Goal: Navigation & Orientation: Find specific page/section

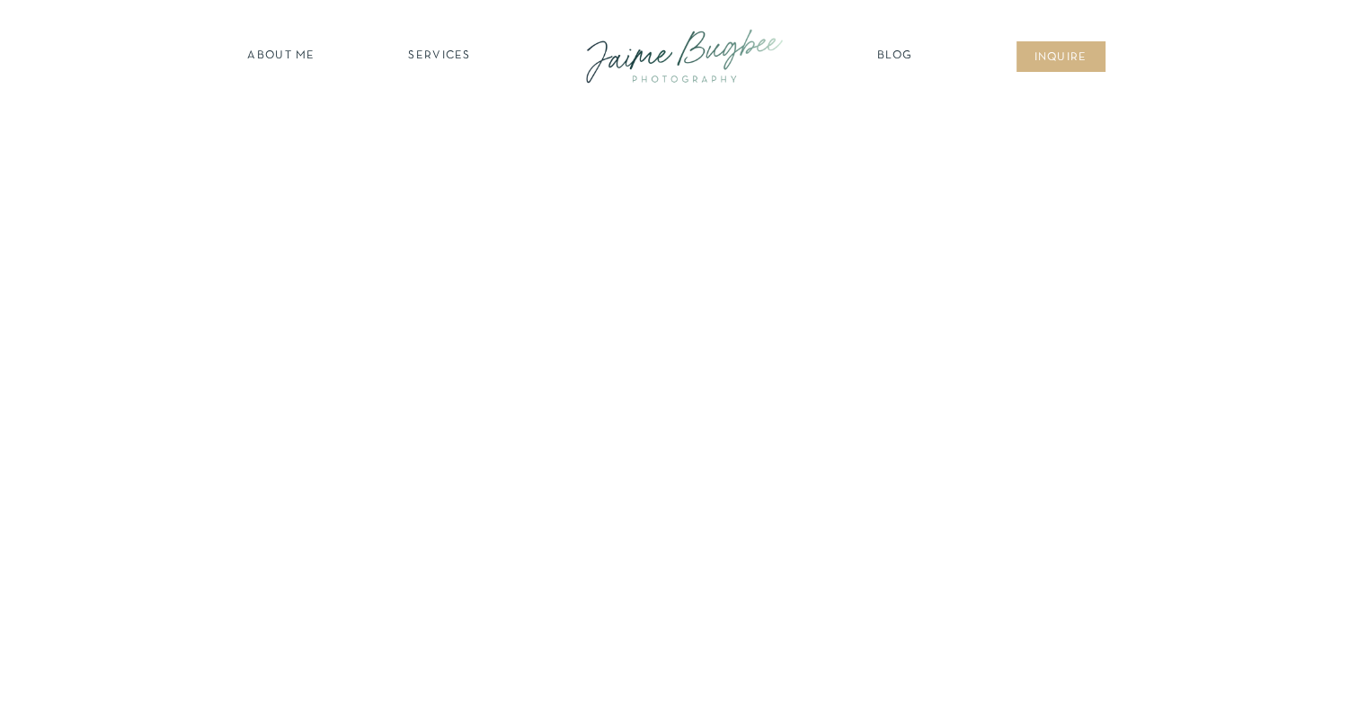
click at [451, 52] on nav "SERVICES" at bounding box center [440, 57] width 102 height 18
click at [443, 151] on nav "families" at bounding box center [440, 155] width 138 height 17
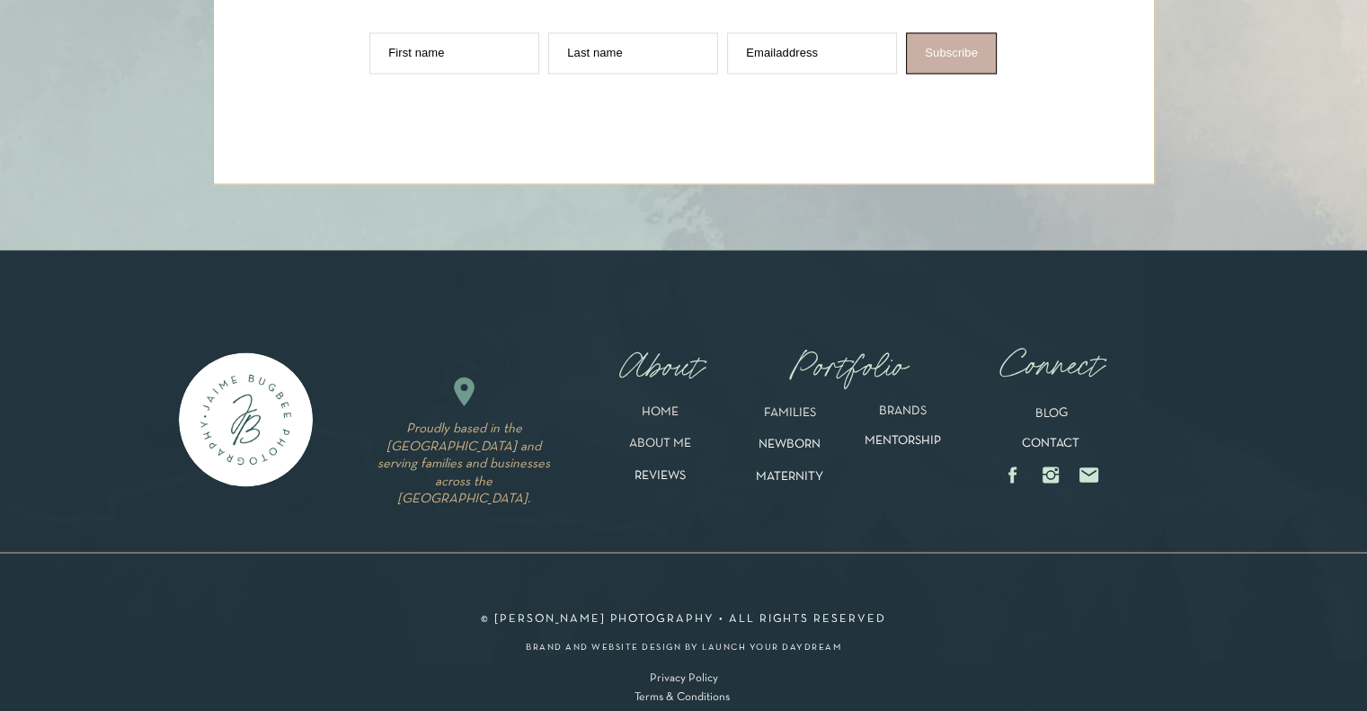
scroll to position [9733, 0]
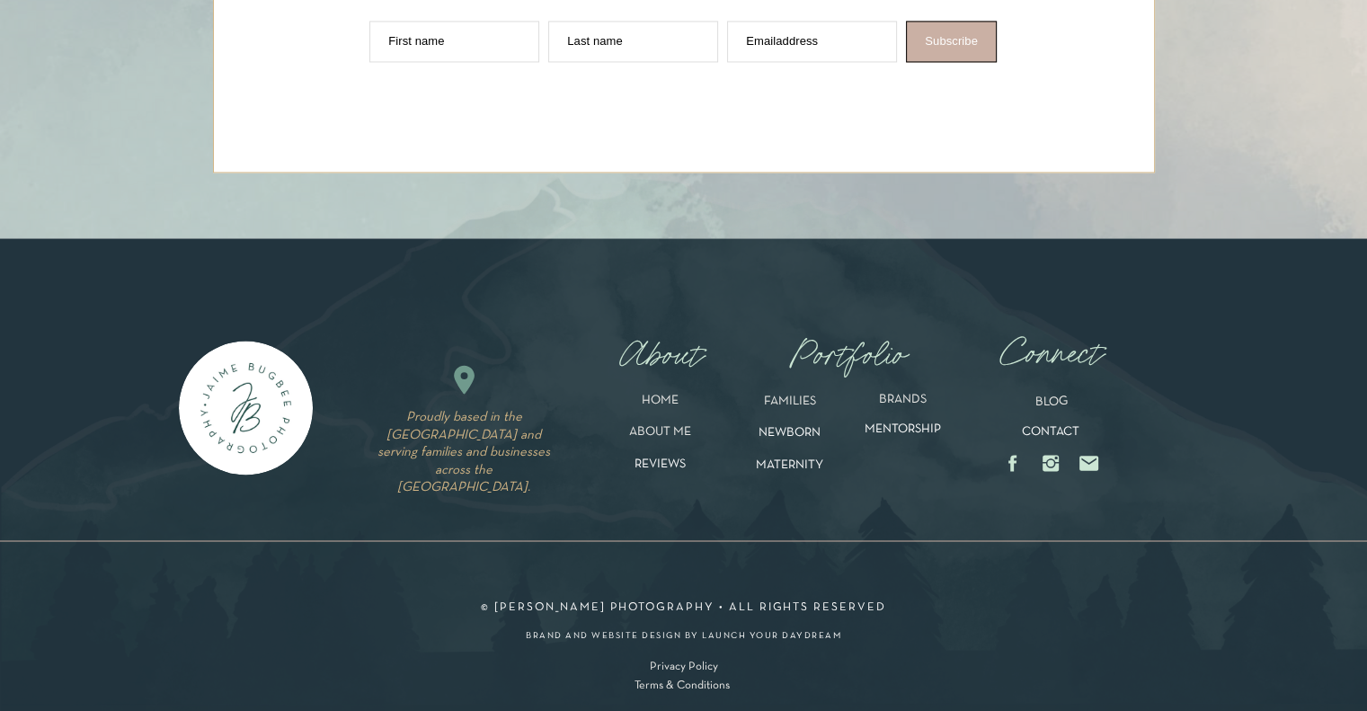
click at [658, 403] on p "HOME" at bounding box center [661, 405] width 124 height 21
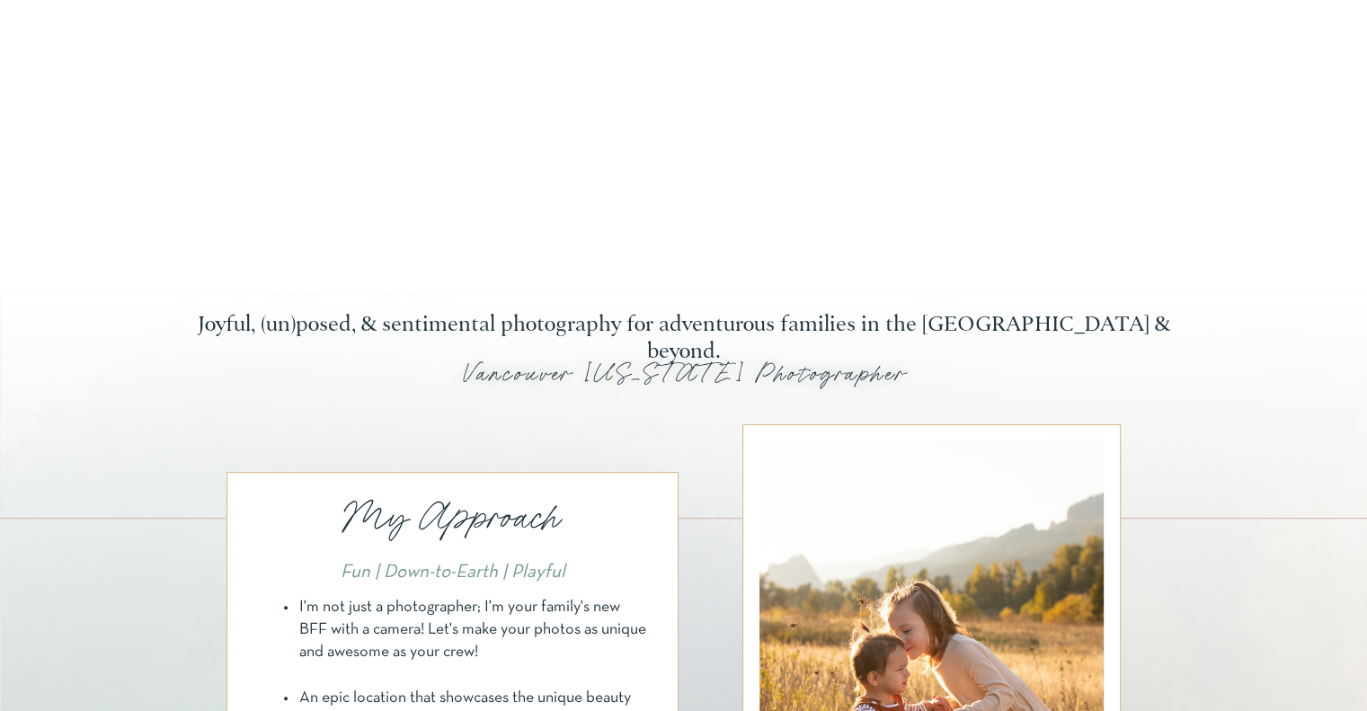
scroll to position [489, 0]
